Goal: Task Accomplishment & Management: Manage account settings

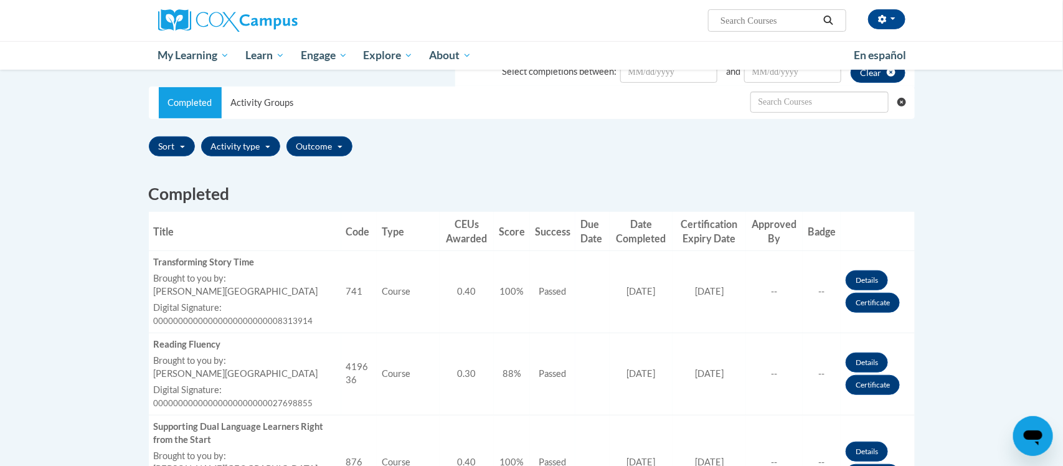
scroll to position [204, 0]
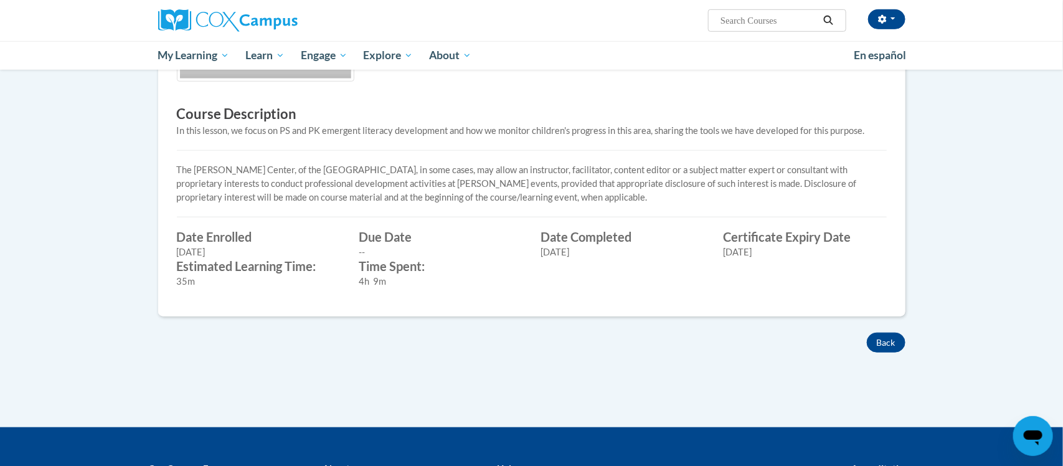
scroll to position [440, 0]
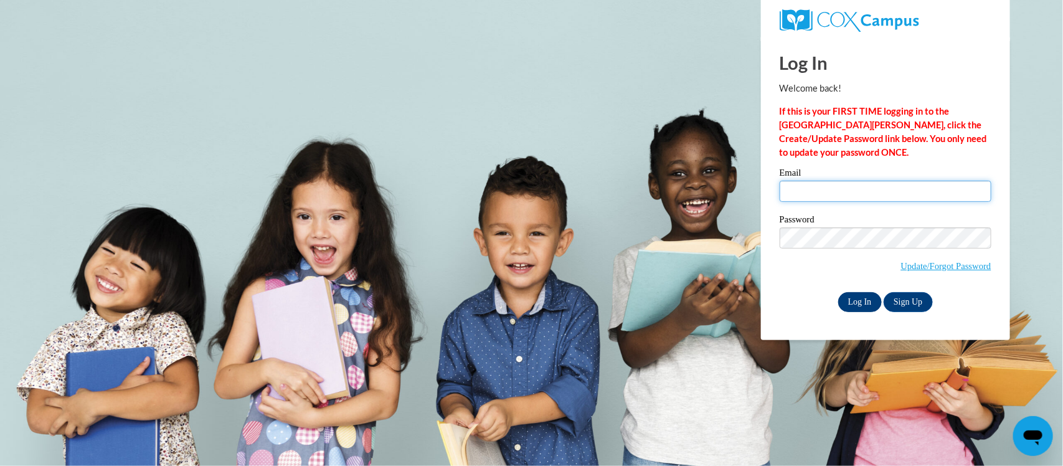
type input "ethelcannon2015@gmail.com"
click at [851, 302] on input "Log In" at bounding box center [861, 302] width 44 height 20
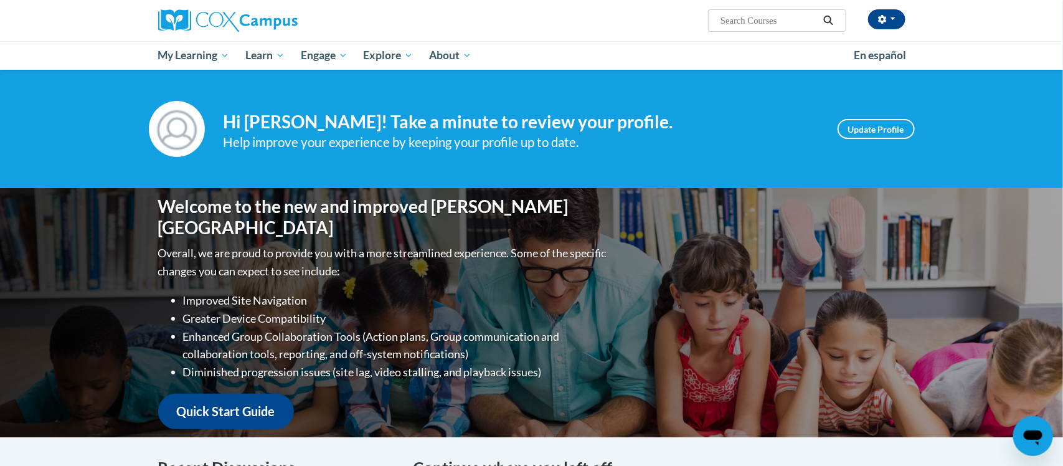
click at [851, 300] on div "Welcome to the new and improved Cox Campus Overall, we are proud to provide you…" at bounding box center [532, 312] width 785 height 249
click at [851, 305] on div "Welcome to the new and improved Cox Campus Overall, we are proud to provide you…" at bounding box center [532, 312] width 785 height 249
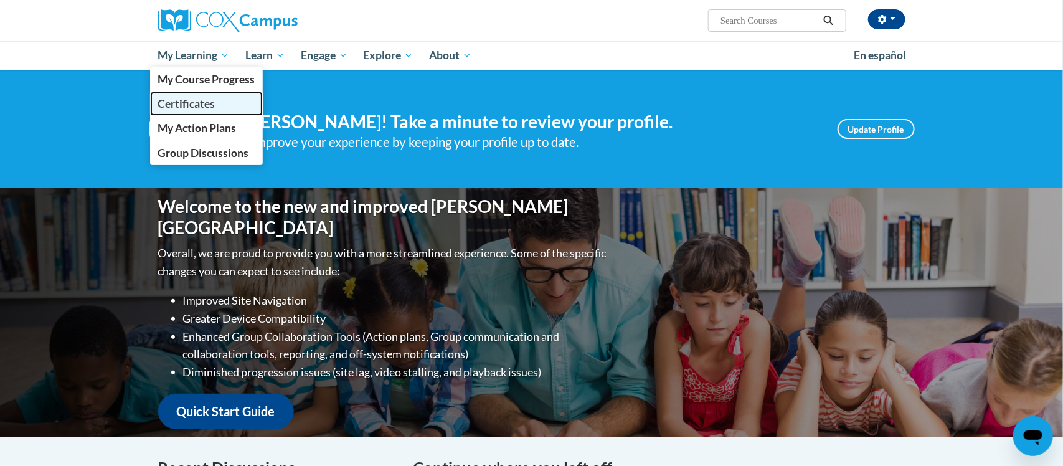
click at [194, 103] on span "Certificates" at bounding box center [186, 103] width 57 height 13
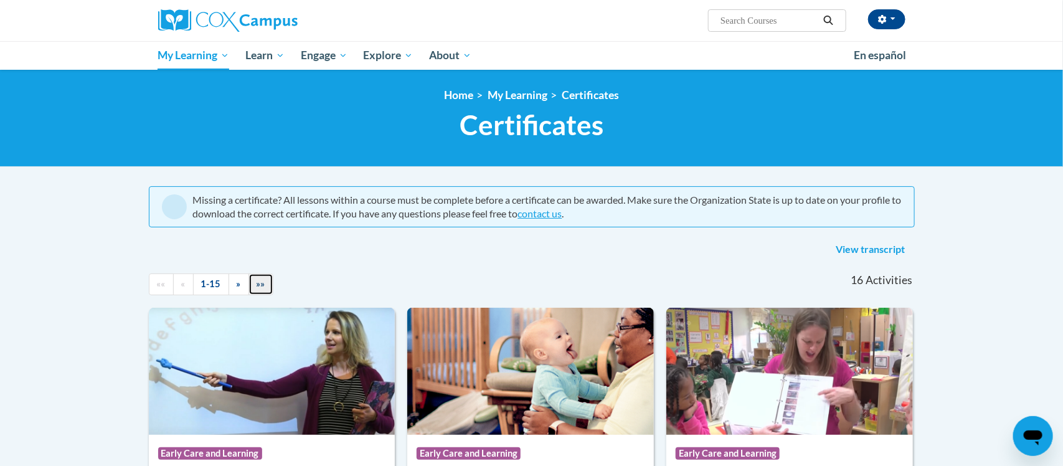
click at [252, 290] on link "»»" at bounding box center [261, 284] width 25 height 22
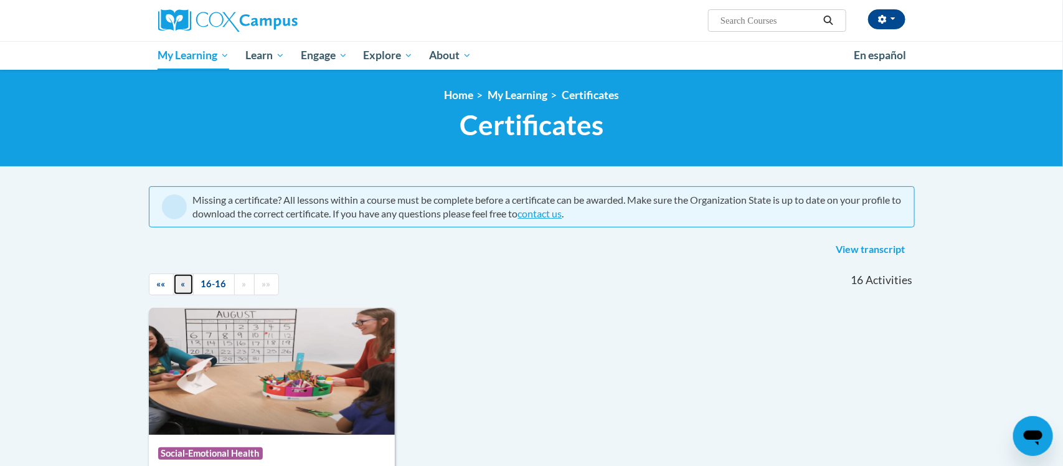
click at [177, 287] on link "«" at bounding box center [183, 284] width 21 height 22
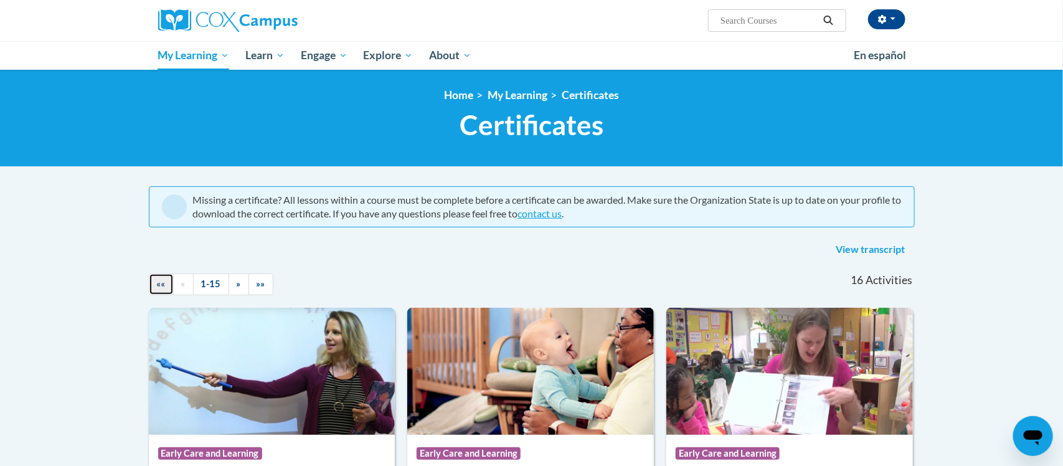
click at [158, 287] on span "««" at bounding box center [161, 283] width 9 height 11
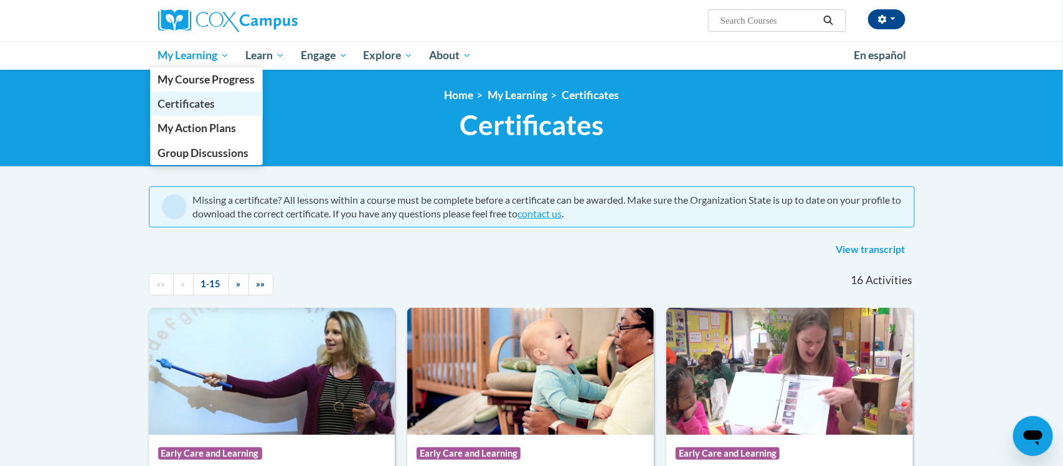
click at [178, 107] on span "Certificates" at bounding box center [186, 103] width 57 height 13
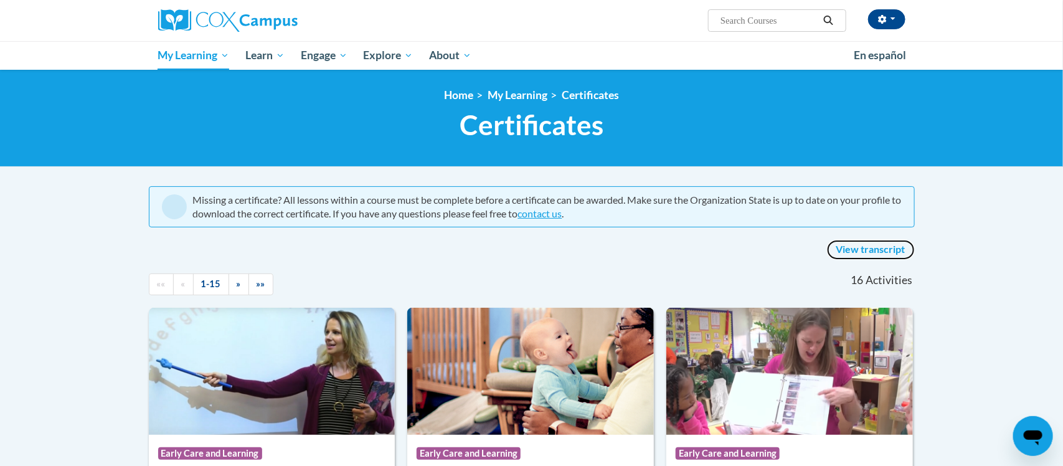
click at [875, 245] on link "View transcript" at bounding box center [871, 250] width 88 height 20
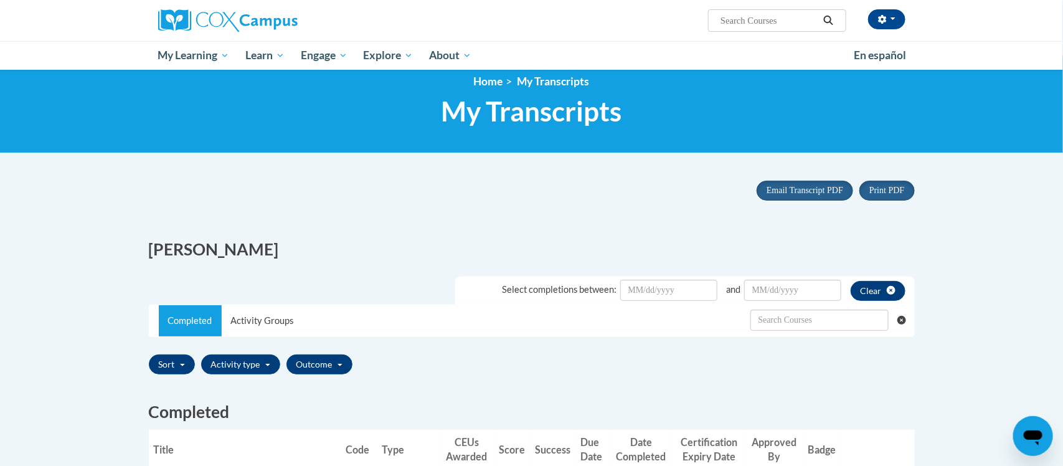
scroll to position [16, 0]
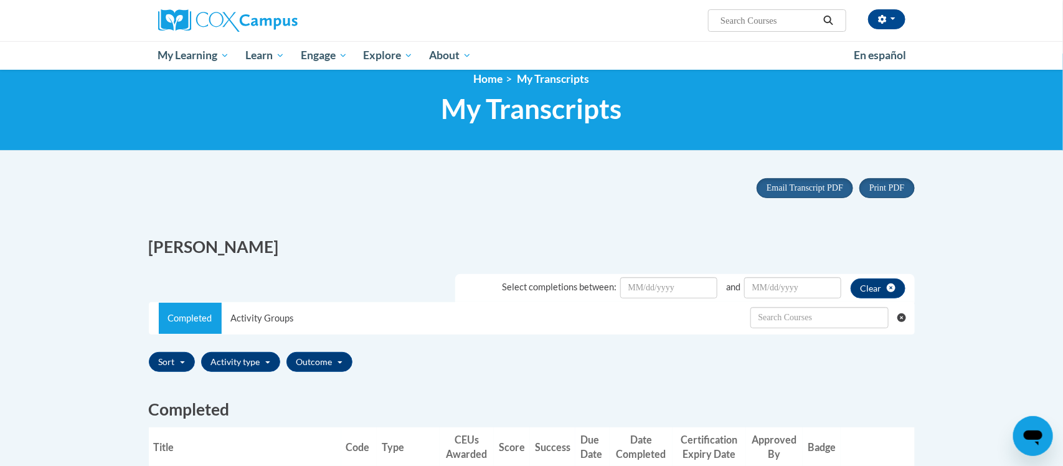
drag, startPoint x: 1063, startPoint y: 212, endPoint x: 1062, endPoint y: 63, distance: 149.5
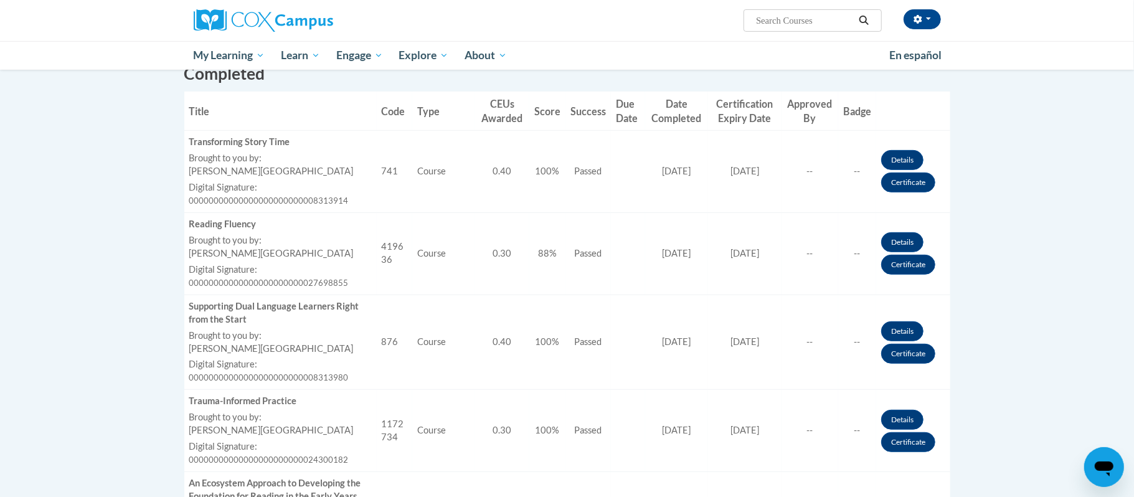
scroll to position [357, 0]
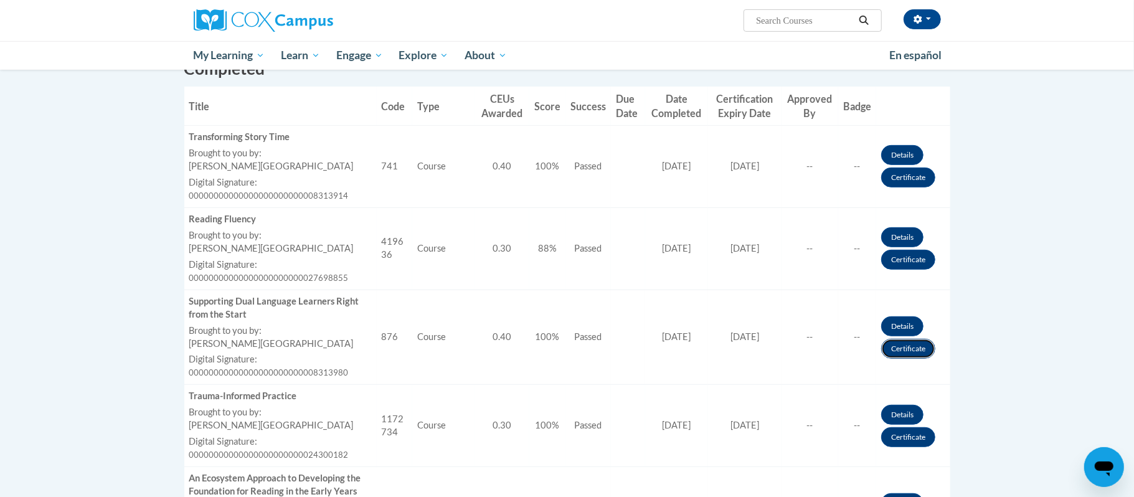
click at [897, 345] on link "Certificate" at bounding box center [908, 349] width 54 height 20
click at [895, 349] on link "Certificate" at bounding box center [908, 349] width 54 height 20
